Goal: Information Seeking & Learning: Find specific fact

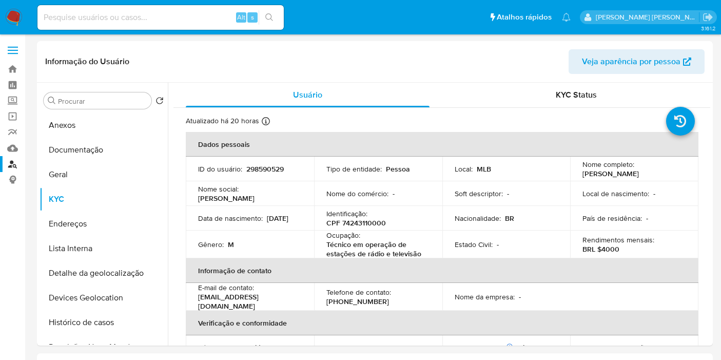
select select "10"
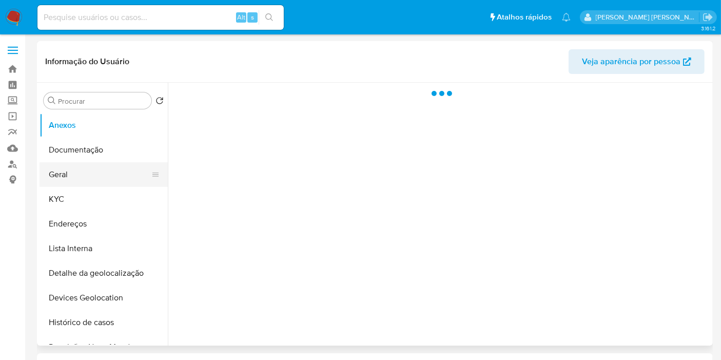
select select "10"
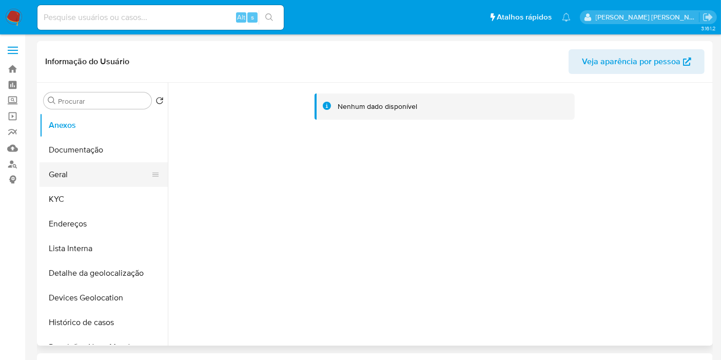
click at [92, 173] on button "Geral" at bounding box center [100, 174] width 120 height 25
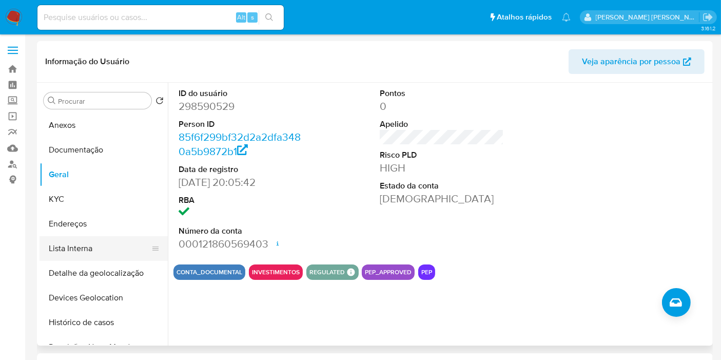
click at [82, 251] on button "Lista Interna" at bounding box center [100, 248] width 120 height 25
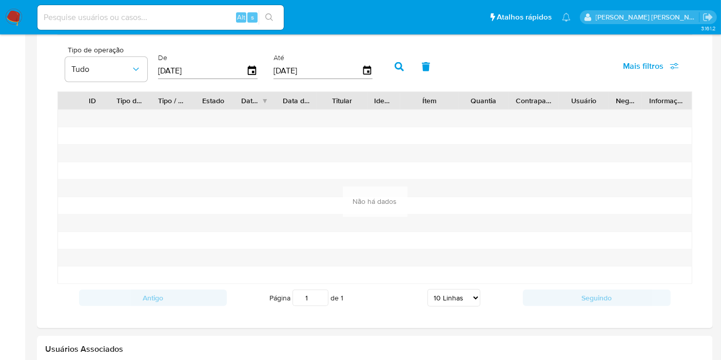
scroll to position [940, 0]
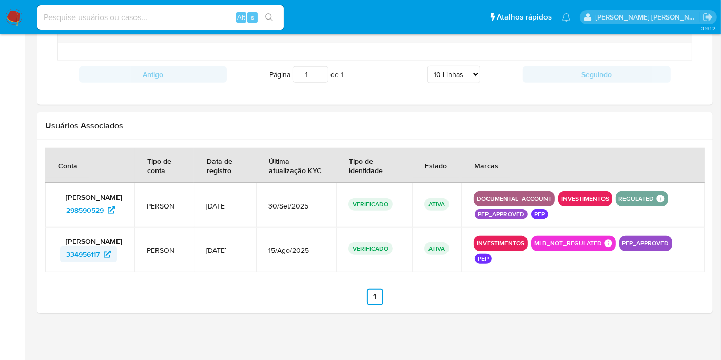
click at [82, 247] on span "334956117" at bounding box center [82, 254] width 33 height 16
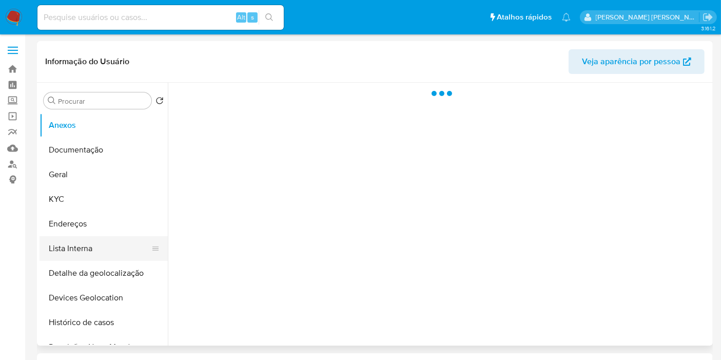
click at [96, 237] on button "Lista Interna" at bounding box center [100, 248] width 120 height 25
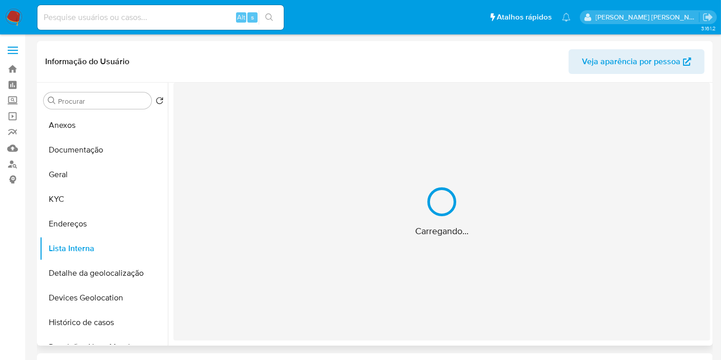
select select "10"
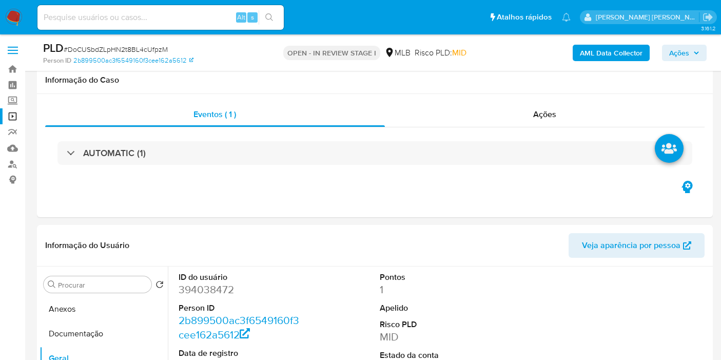
select select "10"
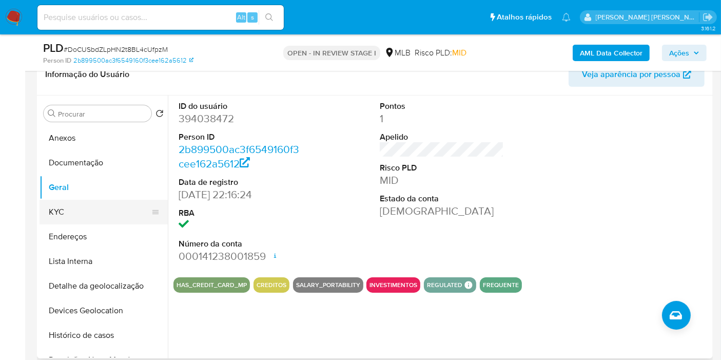
click at [97, 214] on button "KYC" at bounding box center [100, 212] width 120 height 25
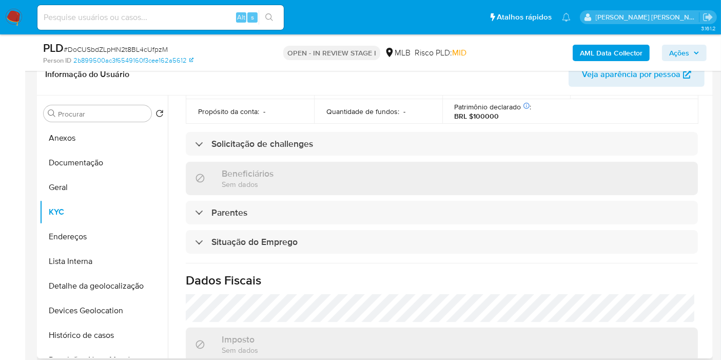
scroll to position [469, 0]
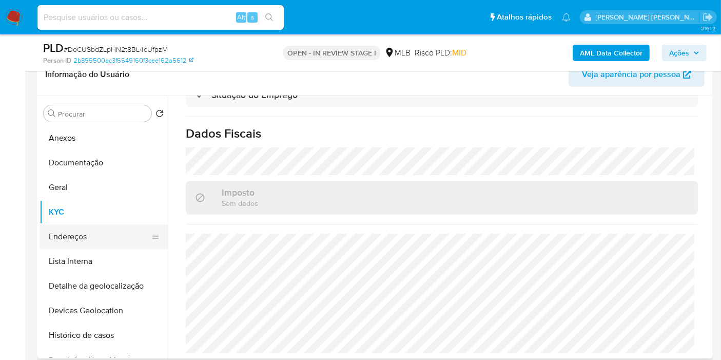
click at [119, 232] on button "Endereços" at bounding box center [100, 236] width 120 height 25
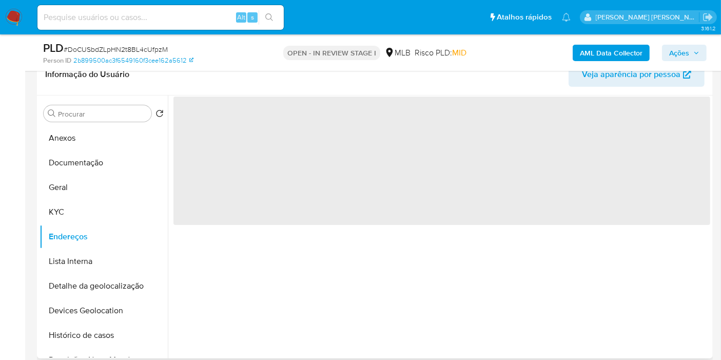
scroll to position [0, 0]
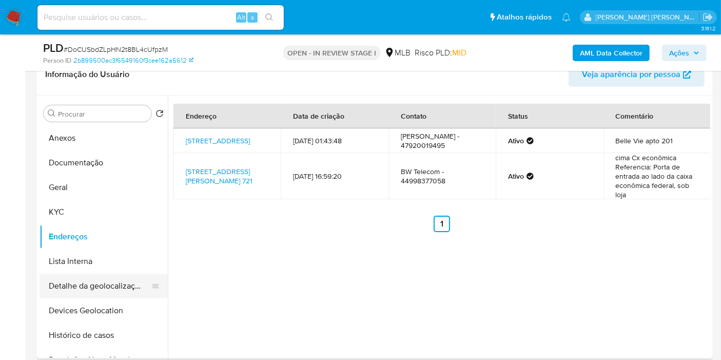
click at [119, 280] on button "Detalhe da geolocalização" at bounding box center [100, 285] width 120 height 25
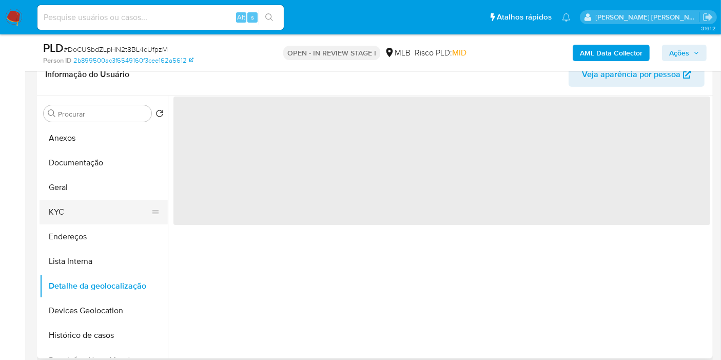
scroll to position [57, 0]
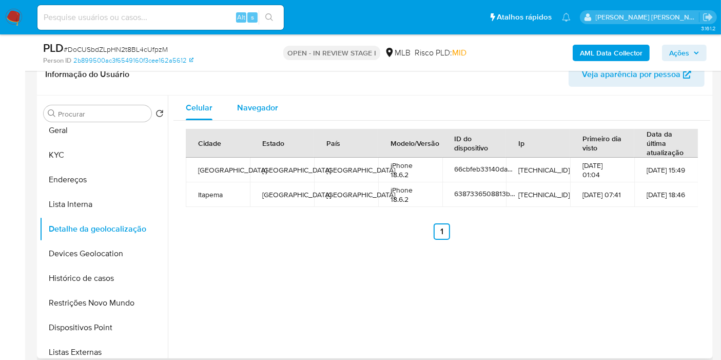
click at [253, 111] on span "Navegador" at bounding box center [257, 108] width 41 height 12
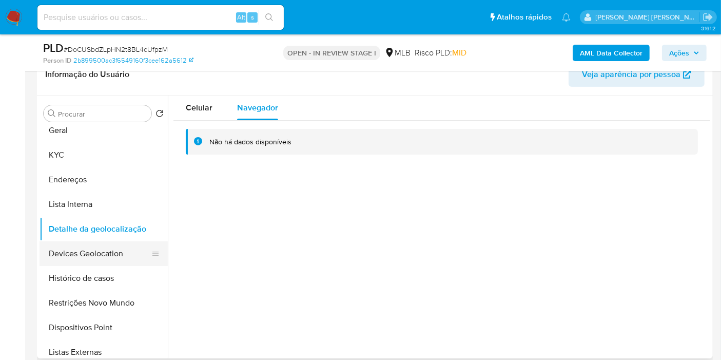
click at [104, 251] on button "Devices Geolocation" at bounding box center [100, 253] width 120 height 25
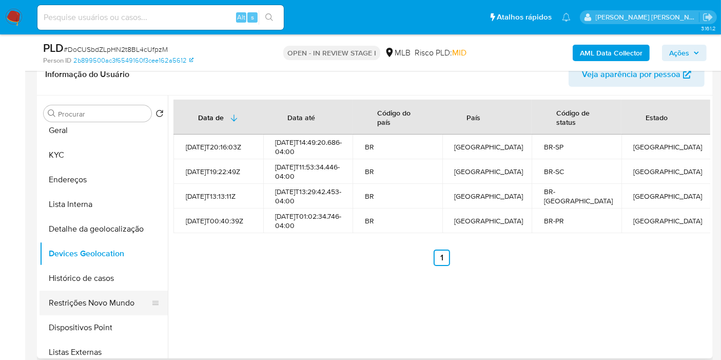
click at [106, 291] on button "Restrições Novo Mundo" at bounding box center [100, 302] width 120 height 25
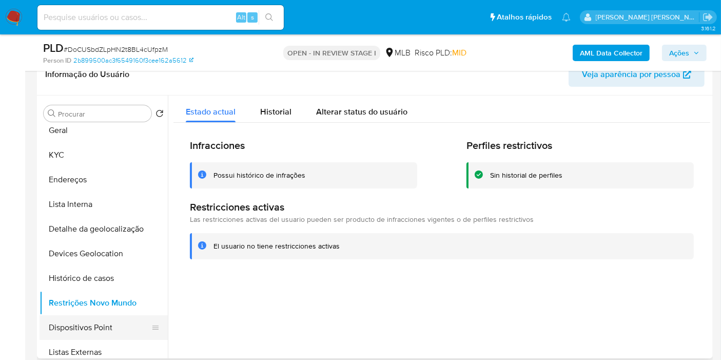
click at [111, 320] on button "Dispositivos Point" at bounding box center [100, 327] width 120 height 25
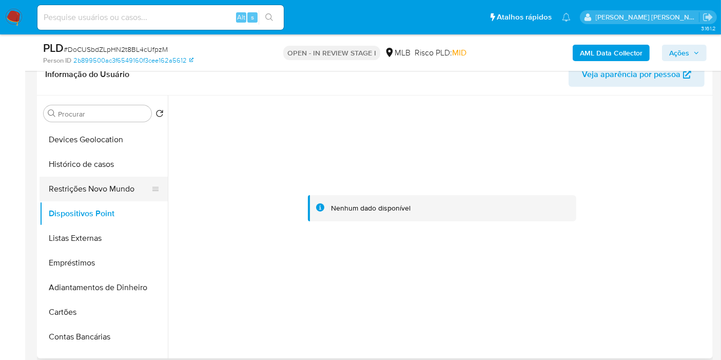
scroll to position [114, 0]
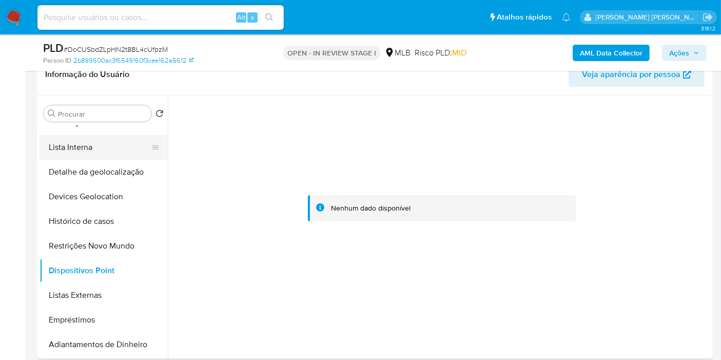
click at [97, 155] on button "Lista Interna" at bounding box center [100, 147] width 120 height 25
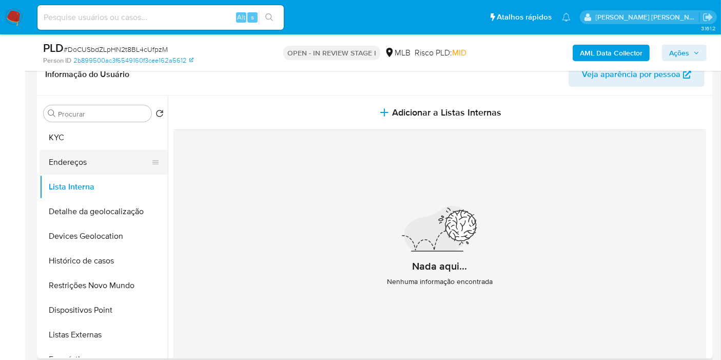
scroll to position [57, 0]
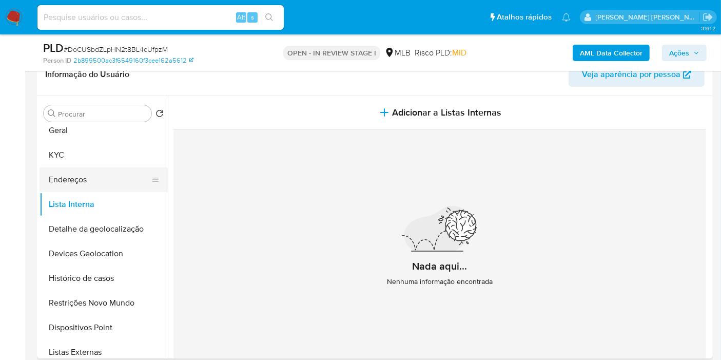
click at [80, 181] on button "Endereços" at bounding box center [100, 179] width 120 height 25
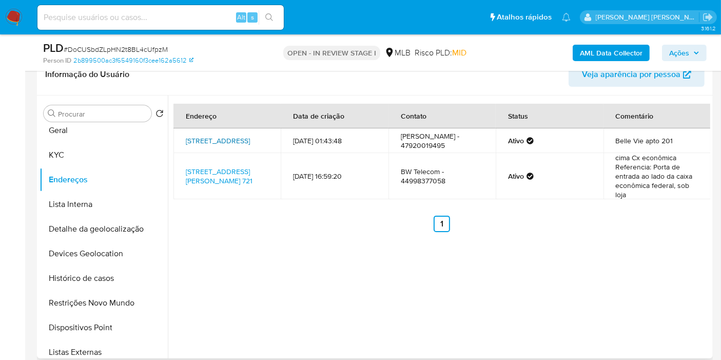
click at [223, 138] on link "Rua 306 50, Itapema, Santa Catarina, 88220000, Brasil 50" at bounding box center [218, 140] width 64 height 10
click at [86, 159] on button "KYC" at bounding box center [100, 155] width 120 height 25
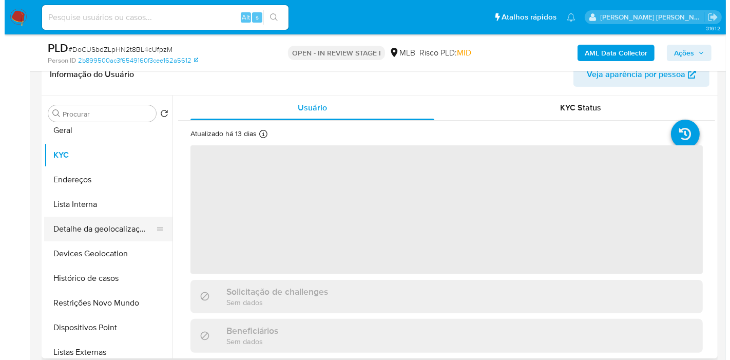
scroll to position [0, 0]
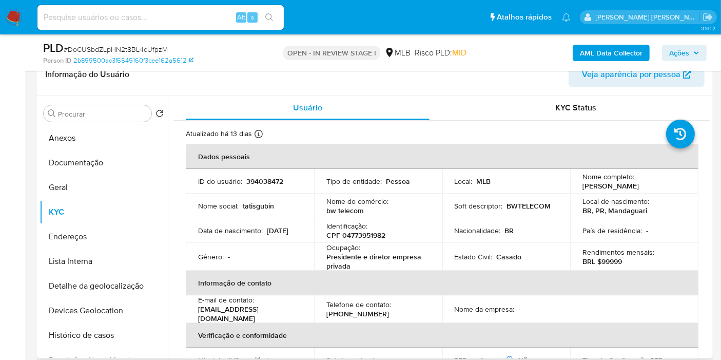
click at [370, 241] on td "Identificação : CPF 04773951982" at bounding box center [378, 230] width 128 height 25
click at [370, 233] on p "CPF 04773951982" at bounding box center [355, 234] width 59 height 9
copy p "04773951982"
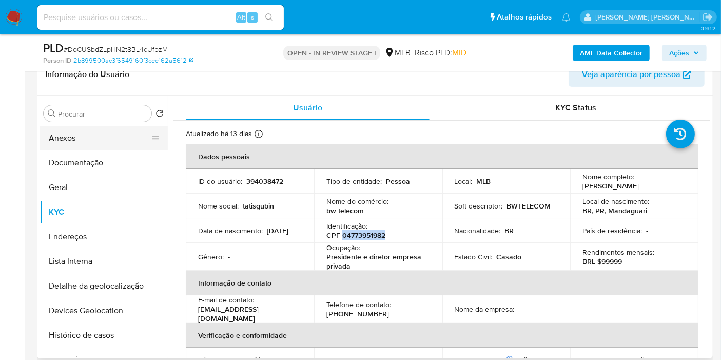
click at [79, 130] on button "Anexos" at bounding box center [100, 138] width 120 height 25
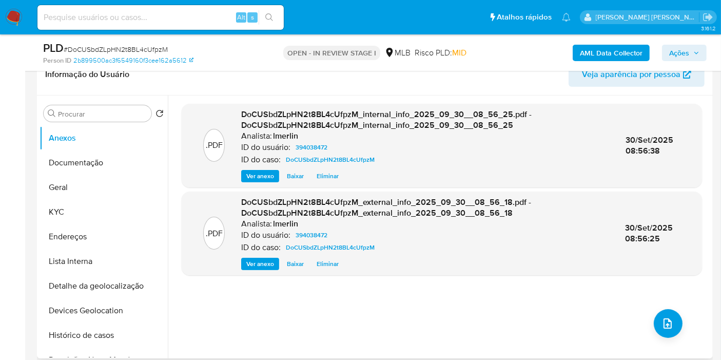
click at [676, 331] on div ".PDF DoCUSbdZLpHN2t8BL4cUfpzM_internal_info_2025_09_30__08_56_25.pdf - DoCUSbdZ…" at bounding box center [442, 227] width 520 height 246
click at [668, 319] on icon "upload-file" at bounding box center [667, 323] width 8 height 10
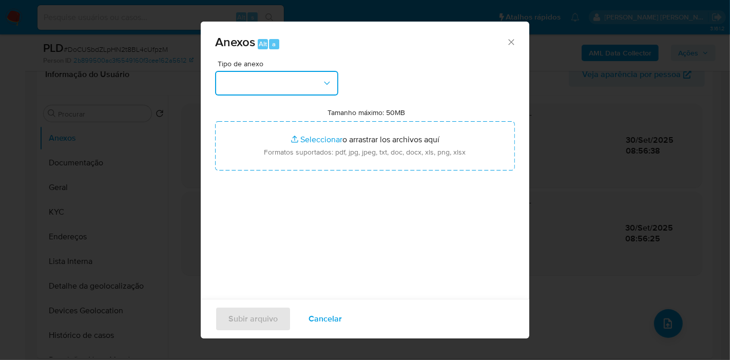
click at [325, 78] on icon "button" at bounding box center [327, 83] width 10 height 10
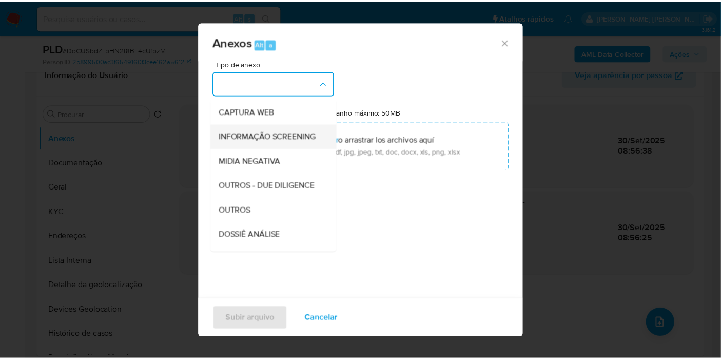
scroll to position [158, 0]
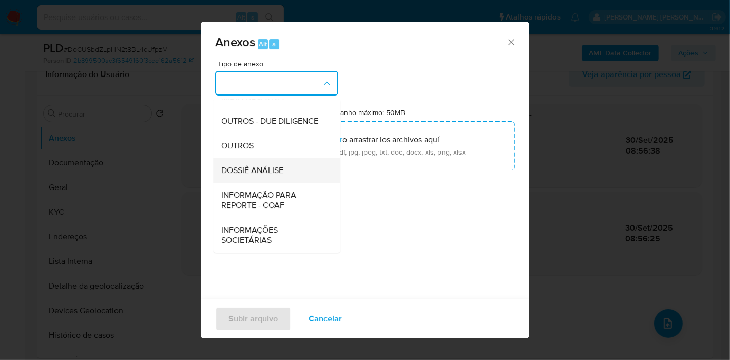
click at [282, 170] on span "DOSSIÊ ANÁLISE" at bounding box center [252, 170] width 62 height 10
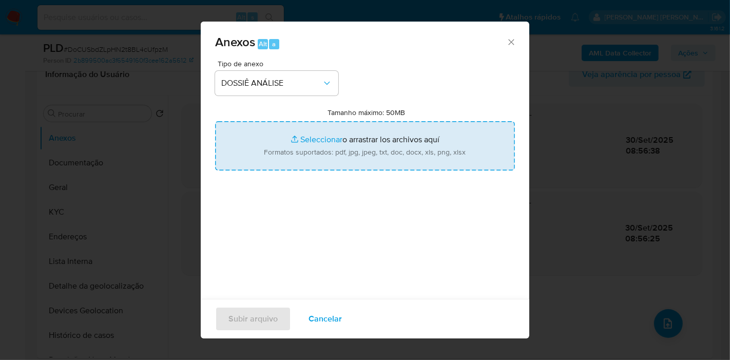
click at [423, 135] on input "Tamanho máximo: 50MB Seleccionar archivos" at bounding box center [365, 145] width 300 height 49
type input "C:\fakepath\Declínio - DoCUSbdZLpHN2t8BL4cUfpzM - CPF 04773951982 - TATIANE PAL…"
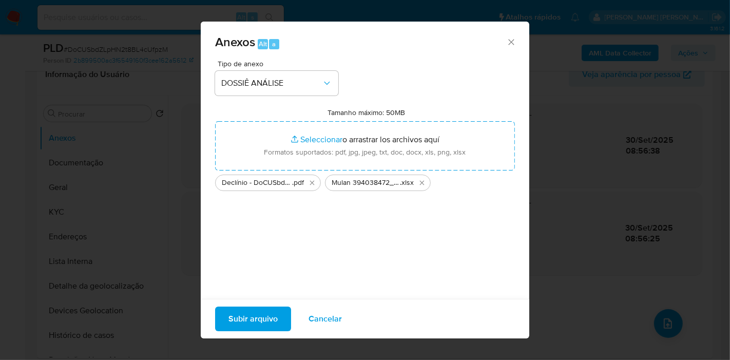
click at [246, 321] on span "Subir arquivo" at bounding box center [252, 318] width 49 height 23
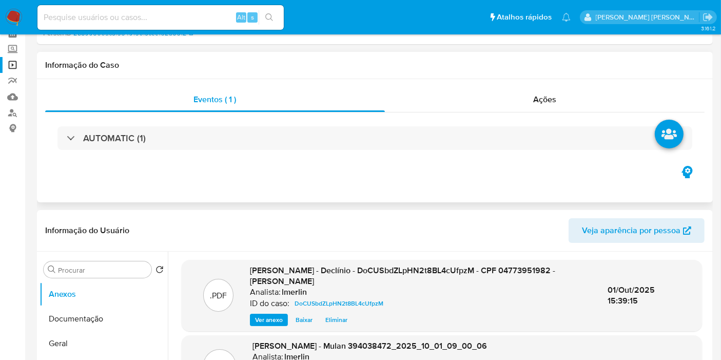
scroll to position [0, 0]
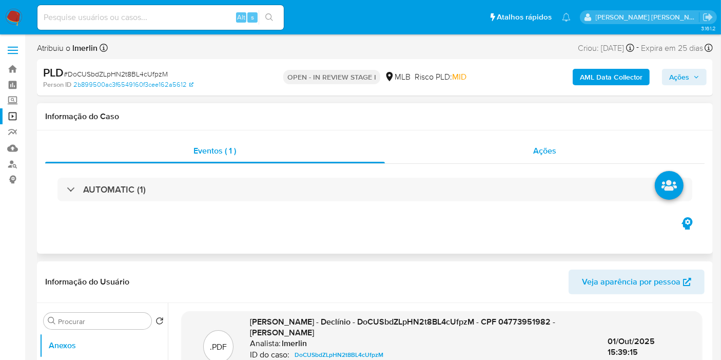
click at [550, 151] on span "Ações" at bounding box center [544, 151] width 23 height 12
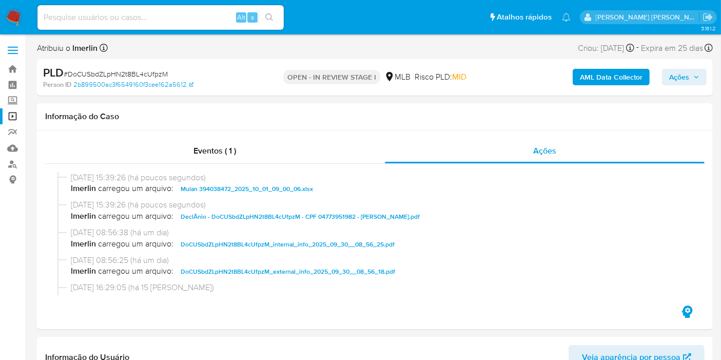
click at [695, 78] on icon "button" at bounding box center [696, 77] width 6 height 6
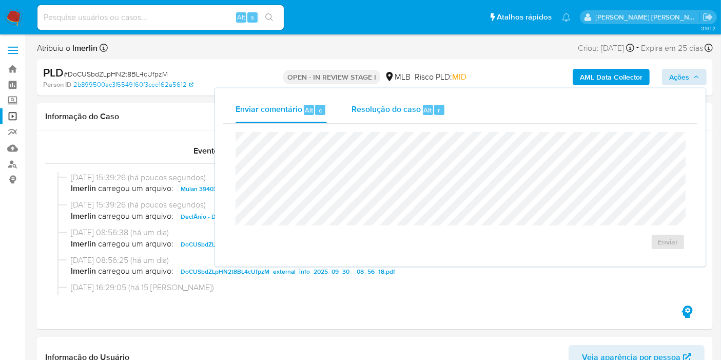
click at [438, 106] on span "r" at bounding box center [439, 110] width 3 height 10
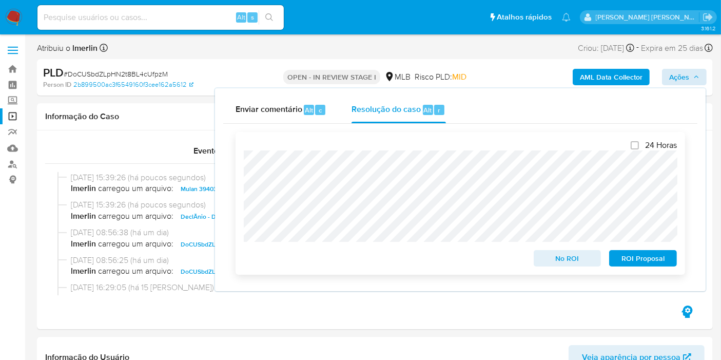
click at [557, 258] on span "No ROI" at bounding box center [567, 258] width 53 height 14
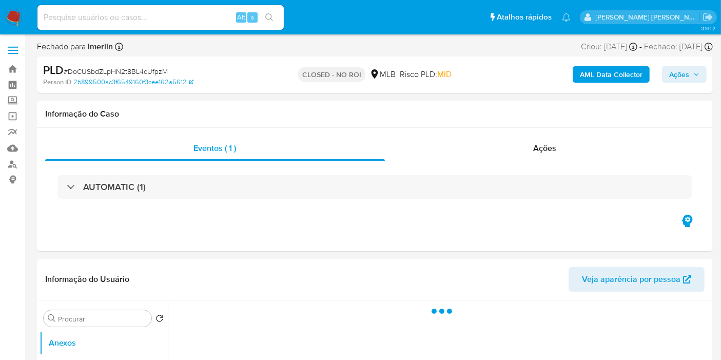
click at [6, 20] on img at bounding box center [13, 17] width 17 height 17
select select "10"
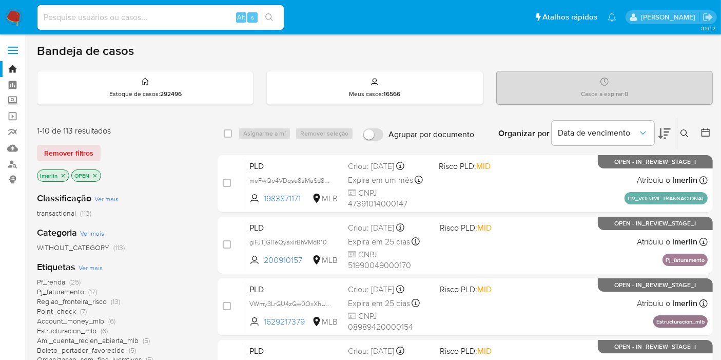
click at [66, 174] on p "lmerlin" at bounding box center [52, 175] width 31 height 11
click at [64, 174] on icon "close-filter" at bounding box center [63, 175] width 6 height 6
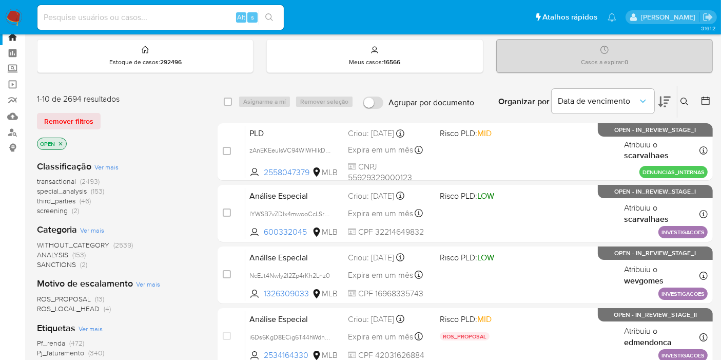
scroll to position [57, 0]
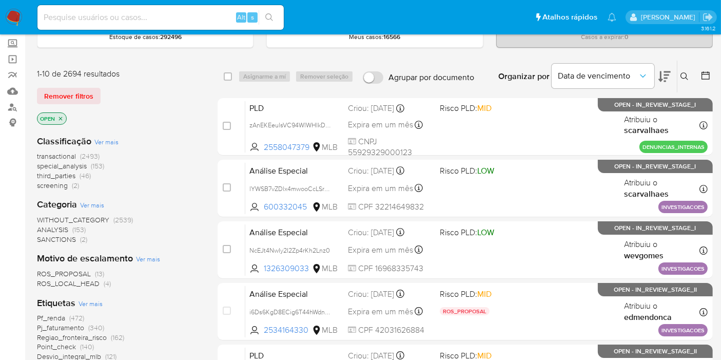
click at [64, 185] on span "screening" at bounding box center [52, 185] width 31 height 10
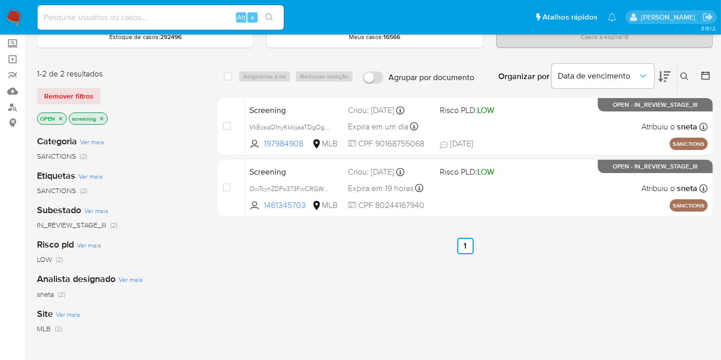
click at [201, 15] on input at bounding box center [160, 17] width 246 height 13
paste input "Xbu5a7rSw2d255FRnpm12KxB"
type input "Xbu5a7rSw2d255FRnpm12KxB"
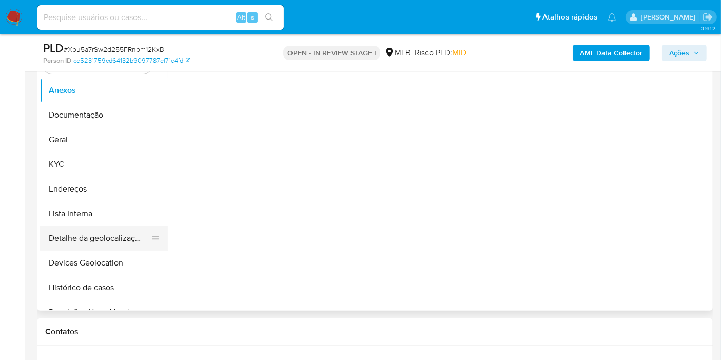
scroll to position [228, 0]
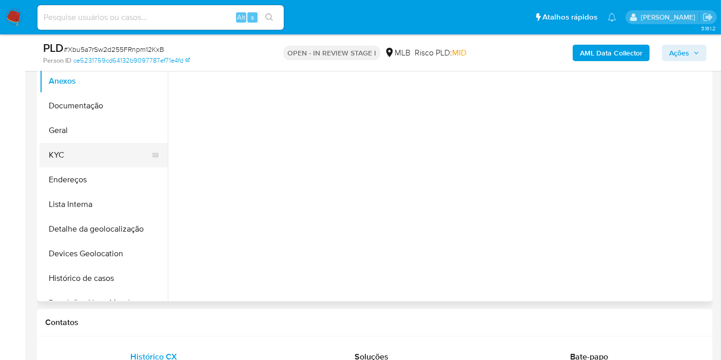
click at [109, 160] on button "KYC" at bounding box center [100, 155] width 120 height 25
select select "10"
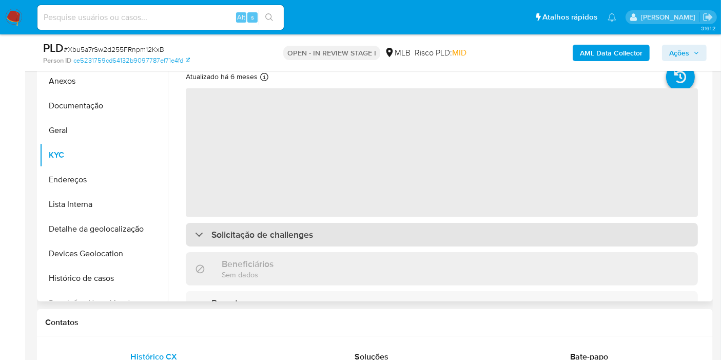
scroll to position [171, 0]
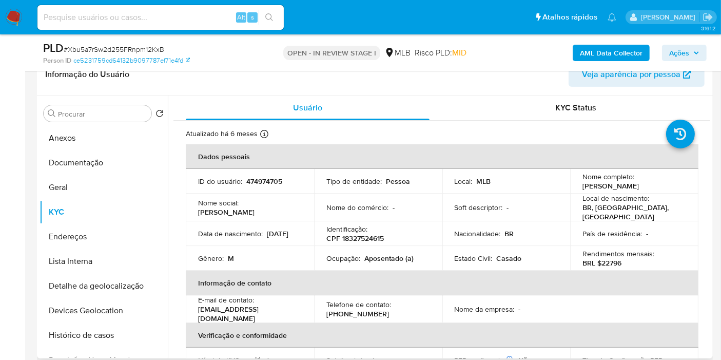
click at [363, 235] on p "CPF 18327524615" at bounding box center [354, 237] width 57 height 9
copy p "18327524615"
click at [110, 335] on button "Histórico de casos" at bounding box center [100, 335] width 120 height 25
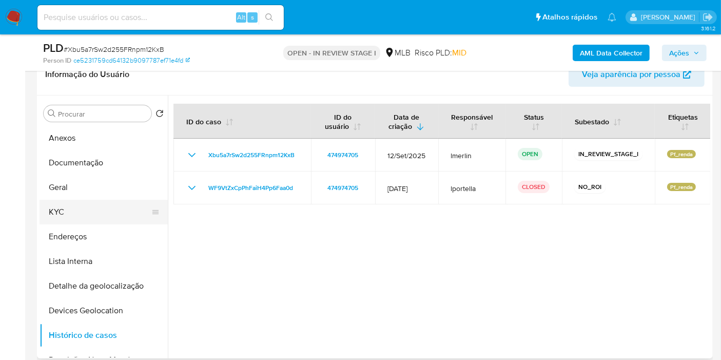
click at [67, 213] on button "KYC" at bounding box center [100, 212] width 120 height 25
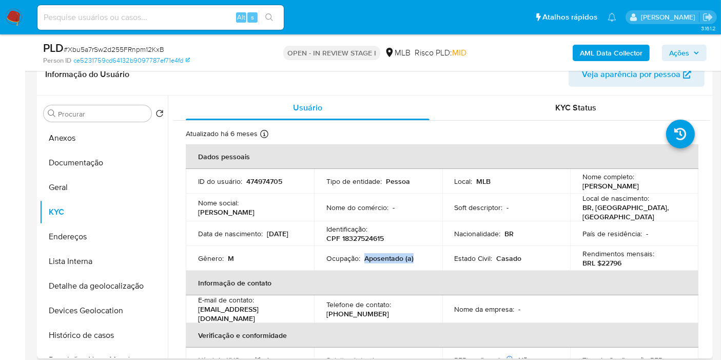
copy p "Aposentado (a)"
drag, startPoint x: 364, startPoint y: 257, endPoint x: 421, endPoint y: 259, distance: 57.0
click at [421, 259] on td "Ocupação : Aposentado (a)" at bounding box center [378, 258] width 128 height 25
click at [69, 160] on button "Documentação" at bounding box center [100, 162] width 120 height 25
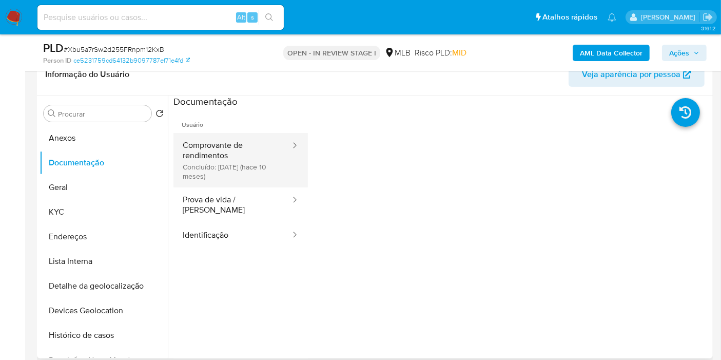
click at [217, 184] on button "Comprovante de rendimentos Concluído: [DATE] (hace 10 meses)" at bounding box center [232, 160] width 118 height 54
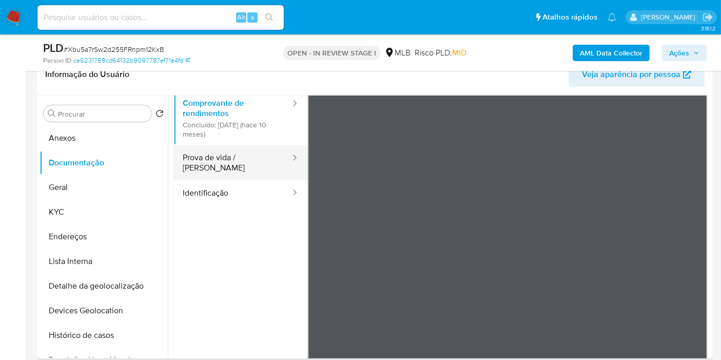
scroll to position [57, 0]
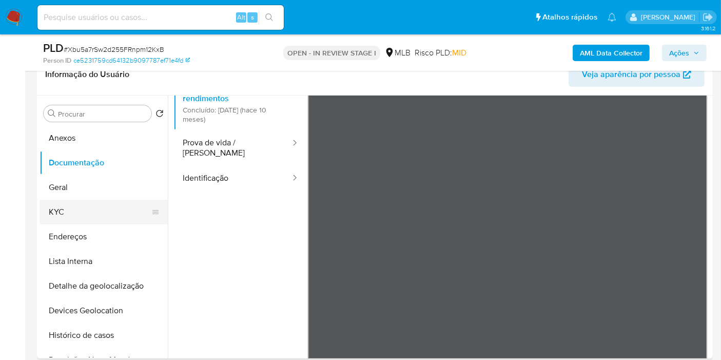
click at [90, 219] on button "KYC" at bounding box center [100, 212] width 120 height 25
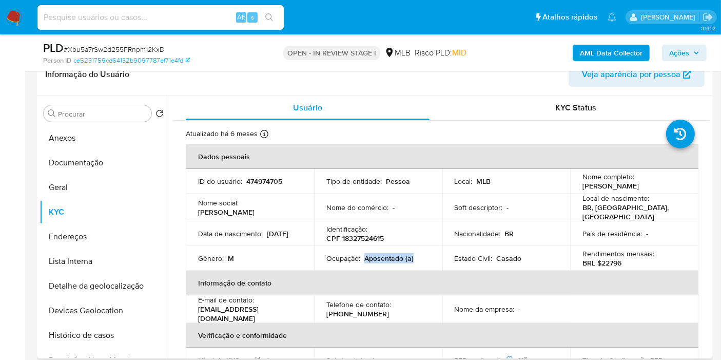
drag, startPoint x: 364, startPoint y: 256, endPoint x: 418, endPoint y: 256, distance: 54.4
click at [418, 256] on div "Ocupação : Aposentado (a)" at bounding box center [378, 257] width 104 height 9
copy p "Aposentado (a)"
click at [131, 167] on button "Documentação" at bounding box center [100, 162] width 120 height 25
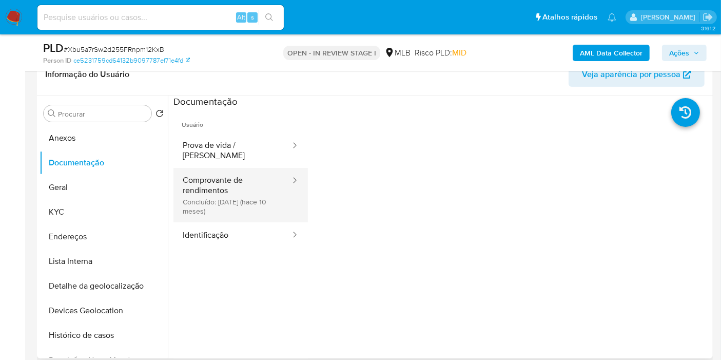
click at [222, 190] on button "Comprovante de rendimentos Concluído: [DATE] (hace 10 meses)" at bounding box center [232, 195] width 118 height 54
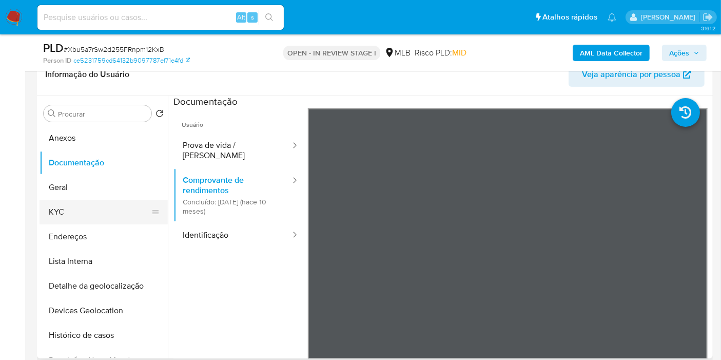
click at [87, 208] on button "KYC" at bounding box center [100, 212] width 120 height 25
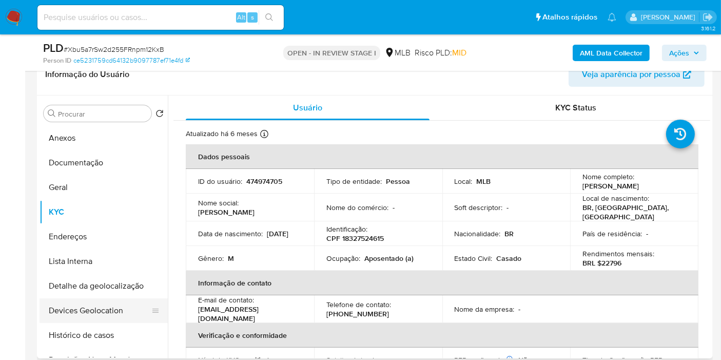
scroll to position [57, 0]
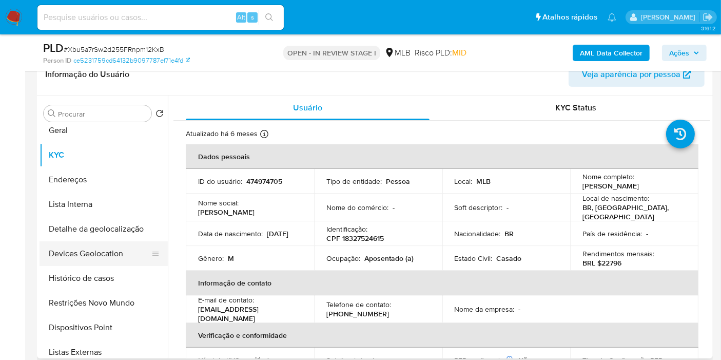
click at [108, 304] on button "Restrições Novo Mundo" at bounding box center [104, 302] width 128 height 25
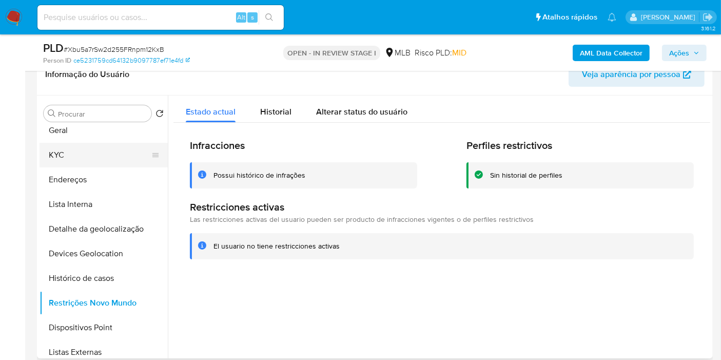
click at [91, 155] on button "KYC" at bounding box center [100, 155] width 120 height 25
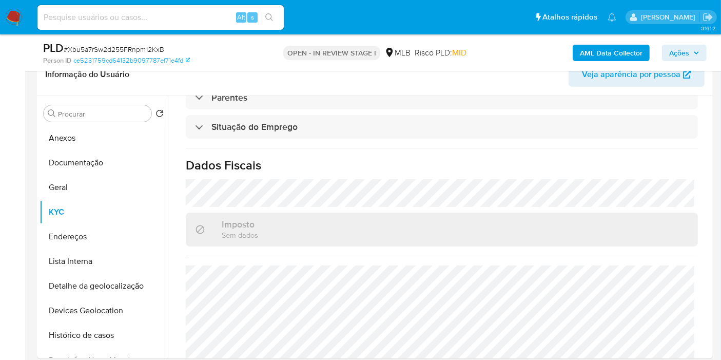
scroll to position [466, 0]
